Goal: Obtain resource: Obtain resource

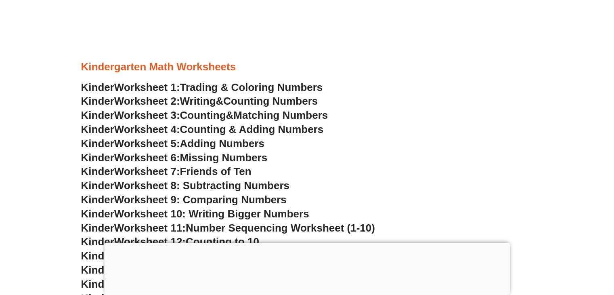
scroll to position [371, 0]
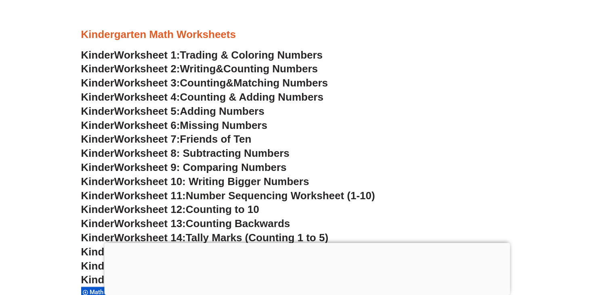
click at [216, 80] on span "Counting" at bounding box center [203, 83] width 46 height 12
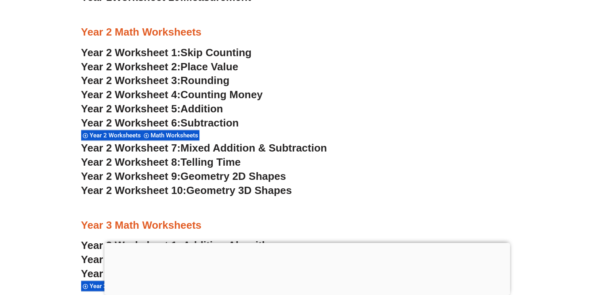
scroll to position [968, 0]
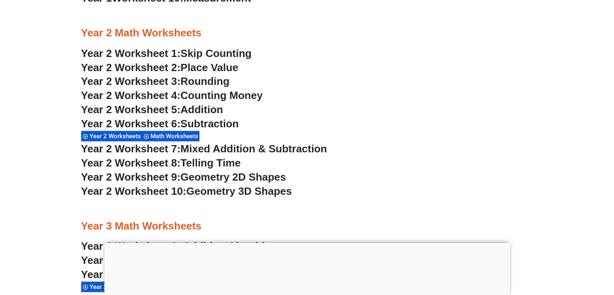
click at [173, 146] on span "Year 2 Worksheet 7:" at bounding box center [131, 148] width 100 height 12
click at [161, 136] on span "Math Worksheets" at bounding box center [176, 135] width 50 height 7
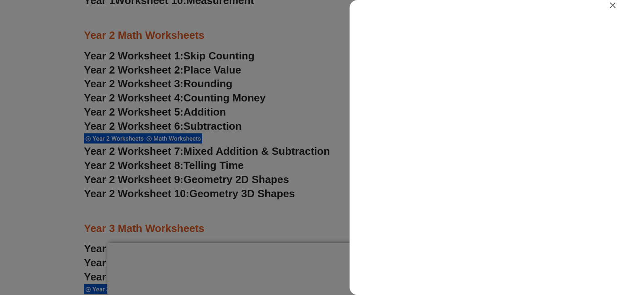
scroll to position [0, 0]
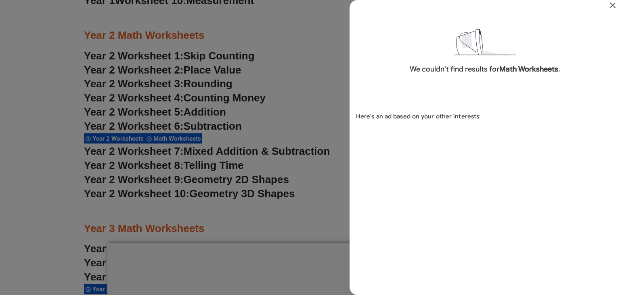
click at [613, 6] on icon "Close" at bounding box center [613, 5] width 10 height 10
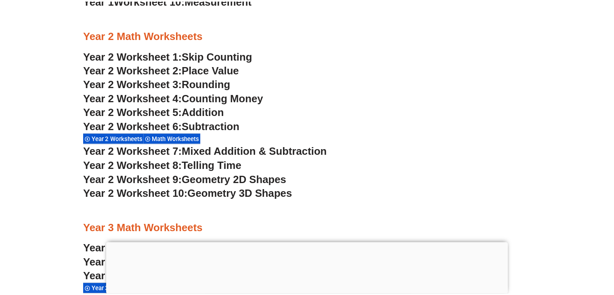
scroll to position [968, 0]
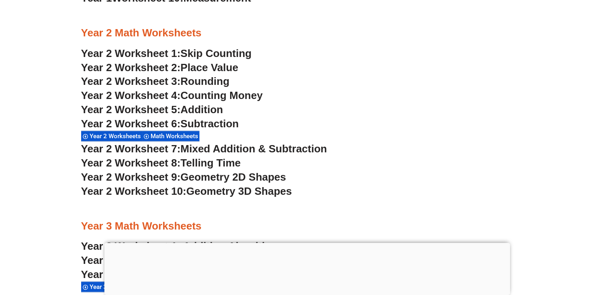
click at [195, 166] on span "Telling Time" at bounding box center [210, 163] width 60 height 12
click at [220, 178] on span "Geometry 2D Shapes" at bounding box center [232, 177] width 105 height 12
click at [237, 192] on span "Geometry 3D Shapes" at bounding box center [238, 191] width 105 height 12
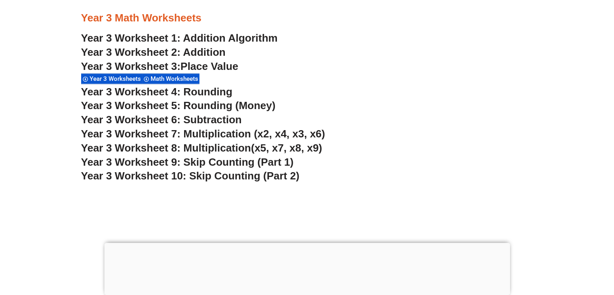
scroll to position [1191, 0]
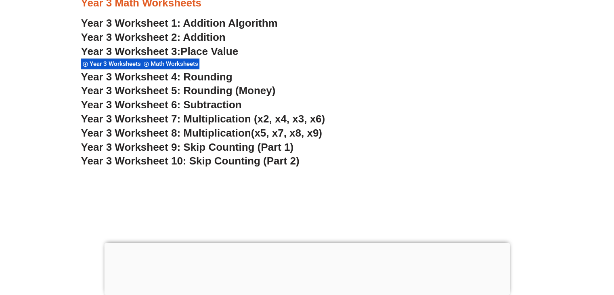
click at [255, 22] on link "Year 3 Worksheet 1: Addition Algorithm" at bounding box center [179, 23] width 197 height 12
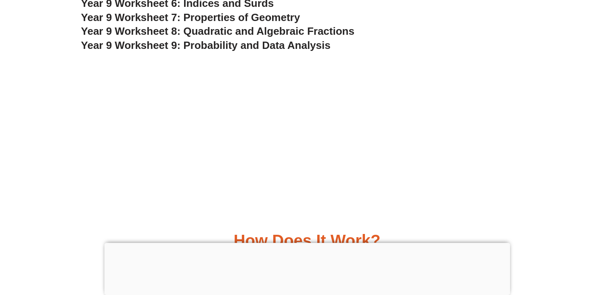
scroll to position [2936, 0]
